Goal: Information Seeking & Learning: Learn about a topic

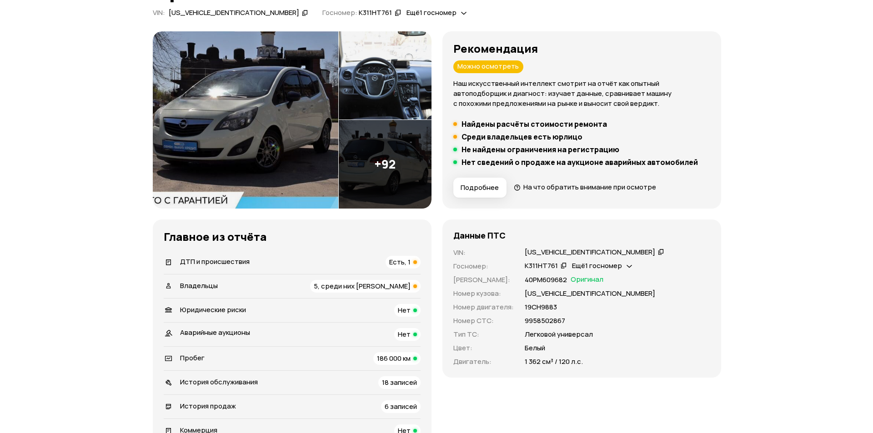
scroll to position [91, 0]
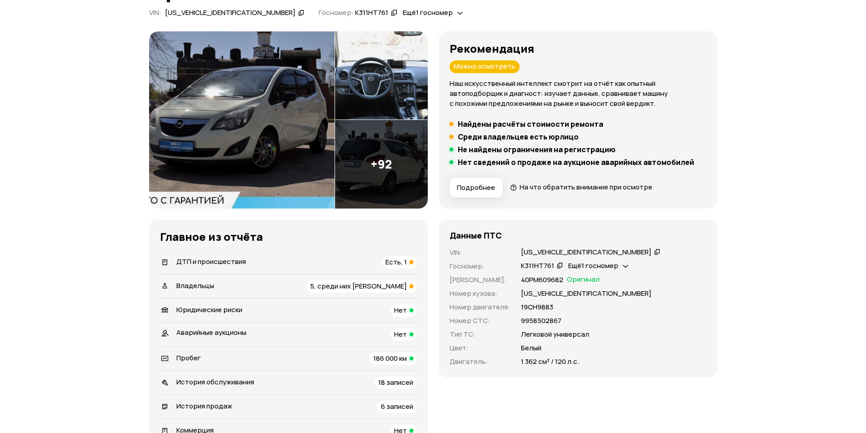
click at [261, 156] on img at bounding box center [242, 119] width 186 height 177
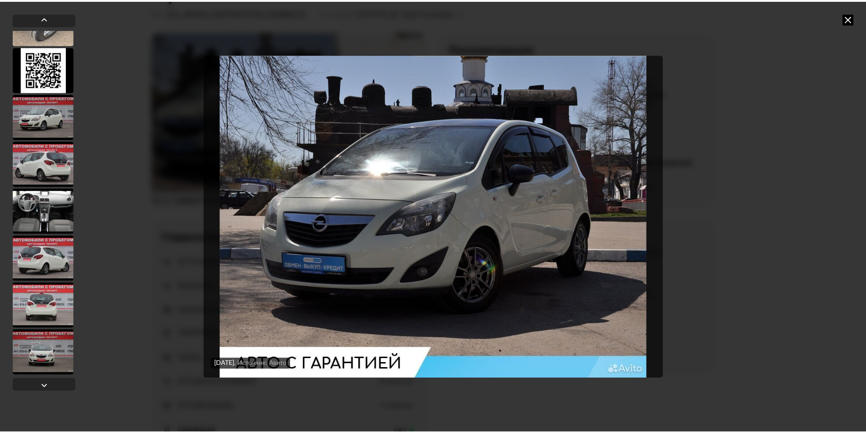
scroll to position [4147, 0]
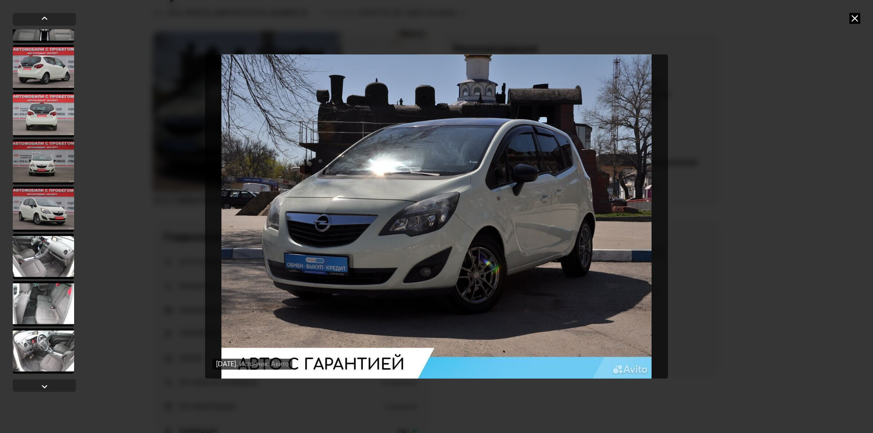
click at [178, 123] on div "[DATE] Источник: Авито [DATE] Источник: Авито" at bounding box center [436, 216] width 873 height 433
click at [854, 13] on icon at bounding box center [854, 18] width 11 height 11
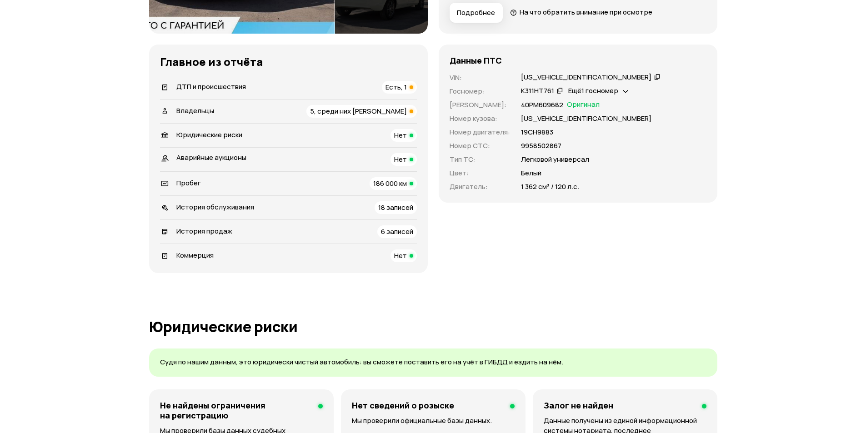
scroll to position [273, 0]
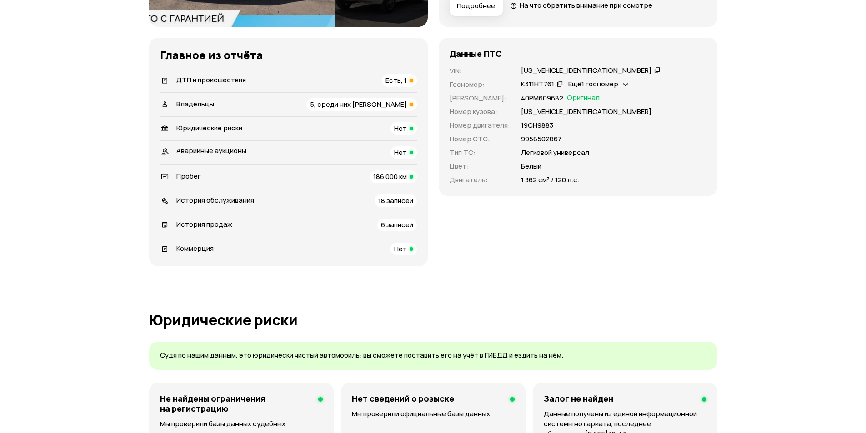
click at [402, 76] on span "Есть, 1" at bounding box center [396, 80] width 21 height 10
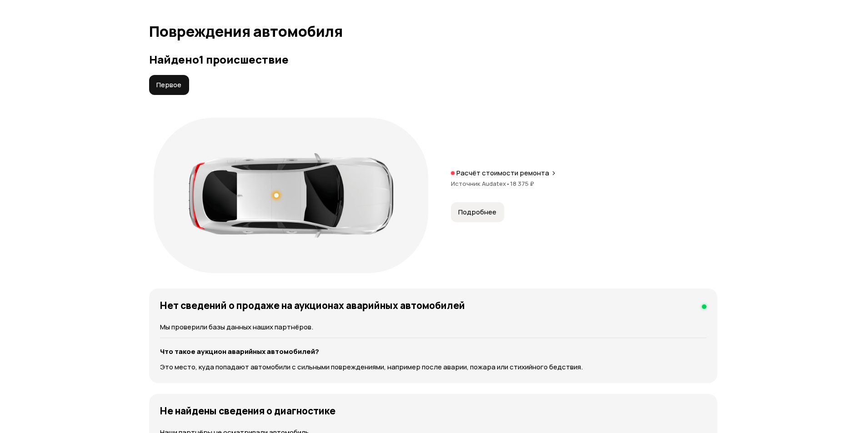
scroll to position [942, 0]
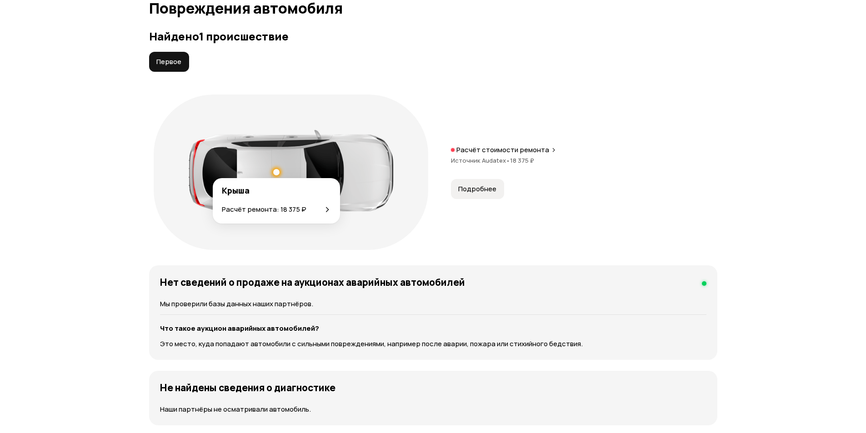
click at [276, 172] on div at bounding box center [276, 172] width 6 height 6
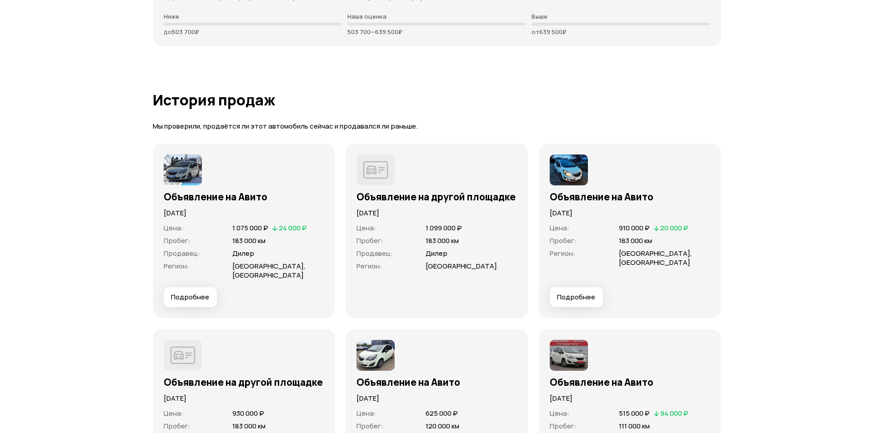
scroll to position [2670, 0]
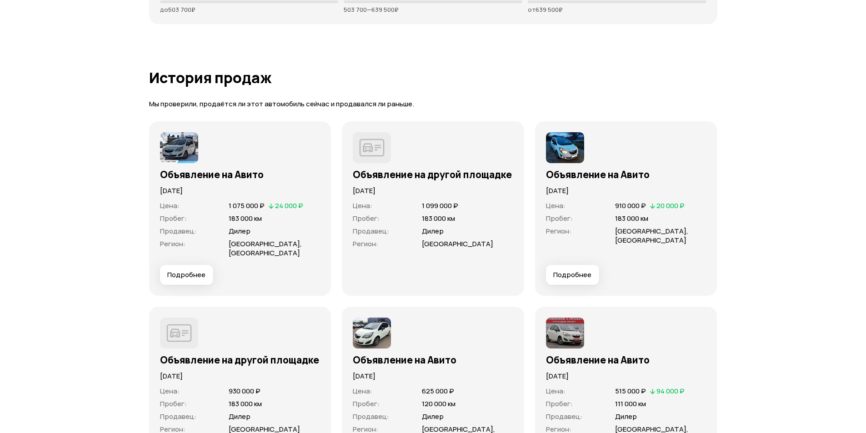
click at [575, 278] on span "Подробнее" at bounding box center [572, 275] width 38 height 9
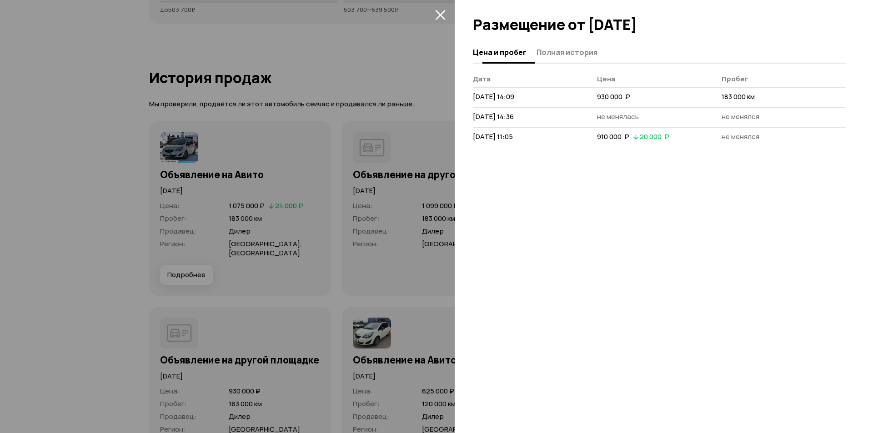
click at [570, 51] on span "Полная история" at bounding box center [567, 52] width 61 height 9
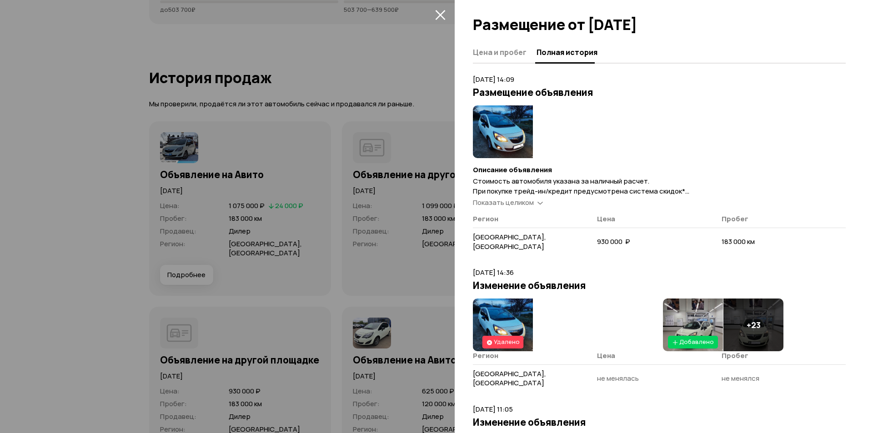
click at [526, 204] on span "Показать целиком" at bounding box center [503, 203] width 61 height 10
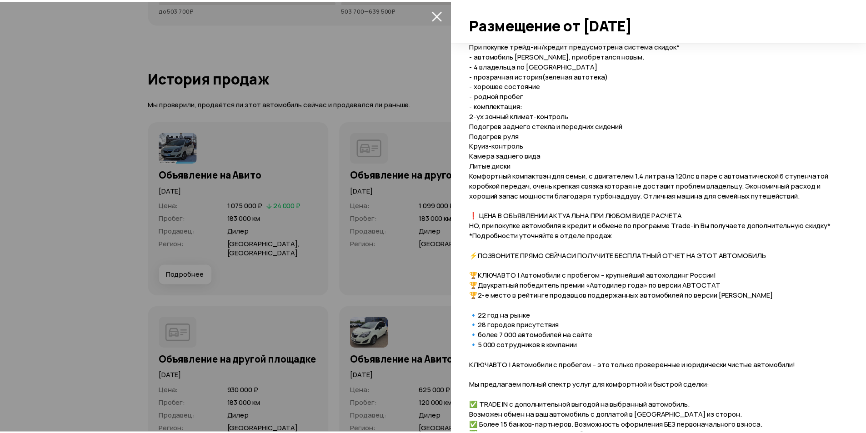
scroll to position [0, 0]
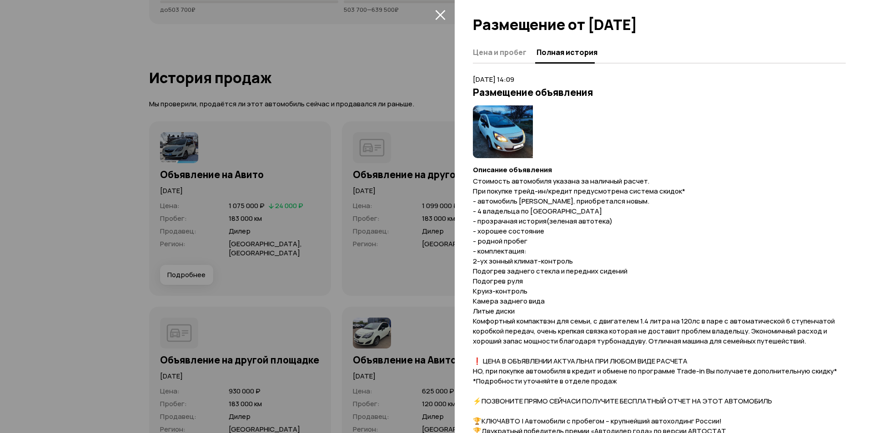
click at [436, 14] on icon "закрыть" at bounding box center [440, 15] width 10 height 10
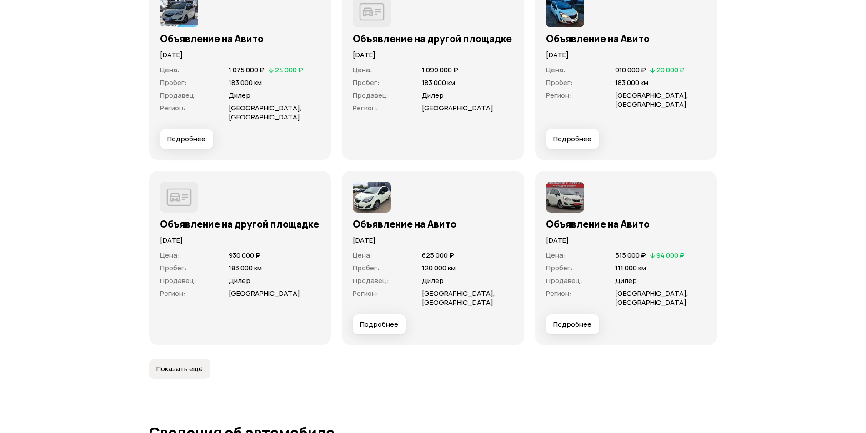
scroll to position [2807, 0]
click at [382, 330] on button "Подробнее" at bounding box center [379, 324] width 53 height 20
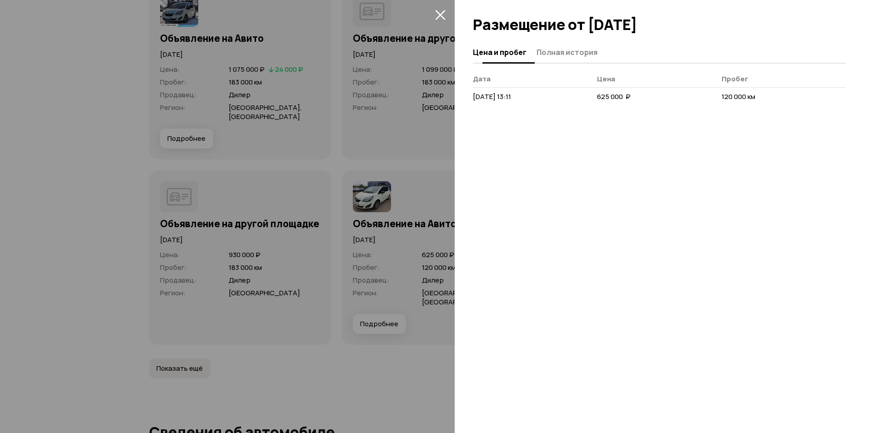
click at [593, 52] on span "Полная история" at bounding box center [567, 52] width 61 height 9
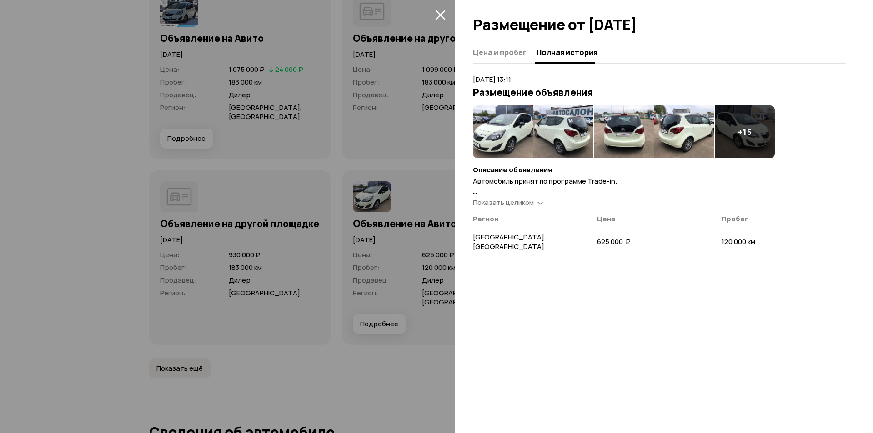
click at [533, 201] on span "Показать целиком" at bounding box center [503, 203] width 61 height 10
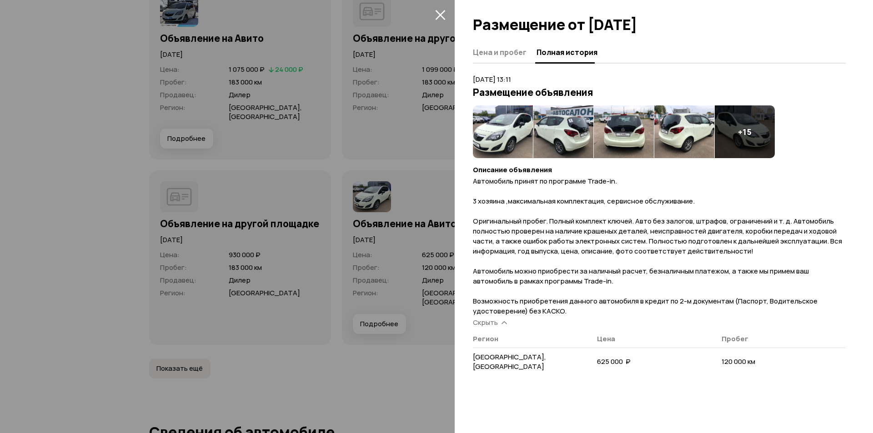
click at [377, 248] on div at bounding box center [436, 216] width 873 height 433
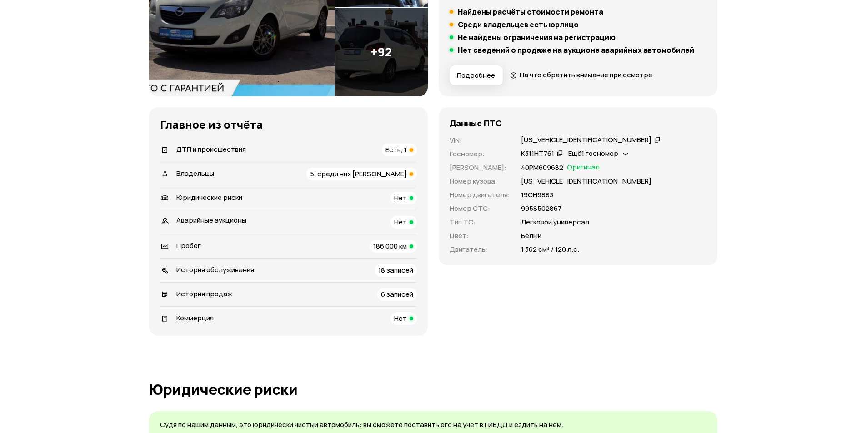
scroll to position [0, 0]
